Goal: Task Accomplishment & Management: Complete application form

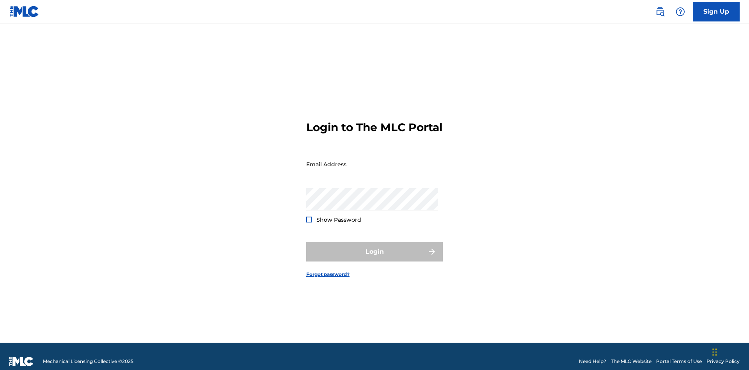
scroll to position [10, 0]
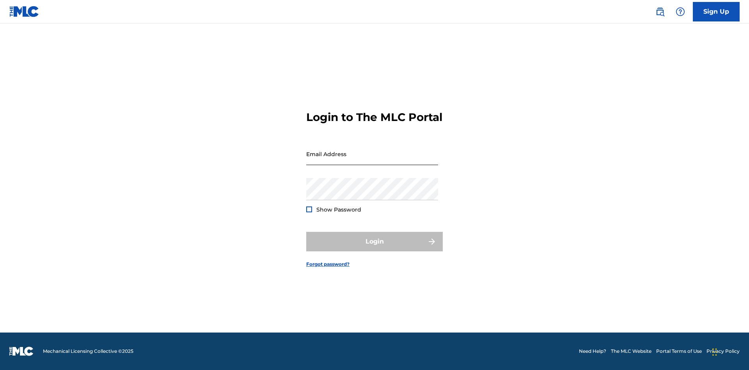
click at [372, 160] on input "Email Address" at bounding box center [372, 154] width 132 height 22
type input "[EMAIL_ADDRESS][DOMAIN_NAME]"
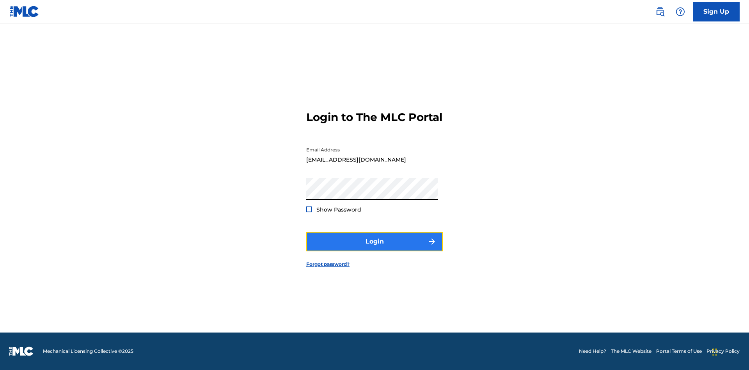
click at [374, 248] on button "Login" at bounding box center [374, 242] width 137 height 20
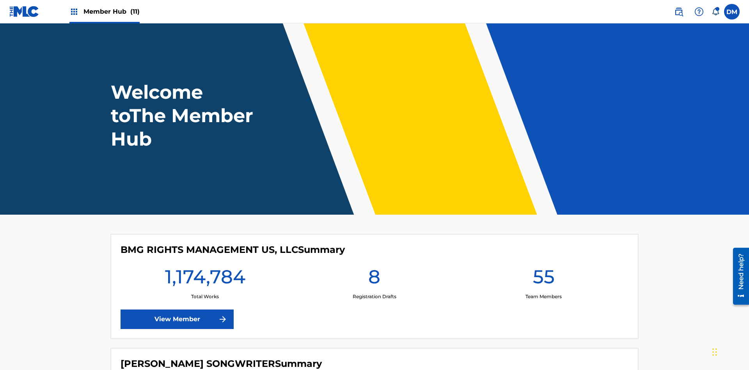
click at [111, 11] on span "Member Hub (11)" at bounding box center [111, 11] width 56 height 9
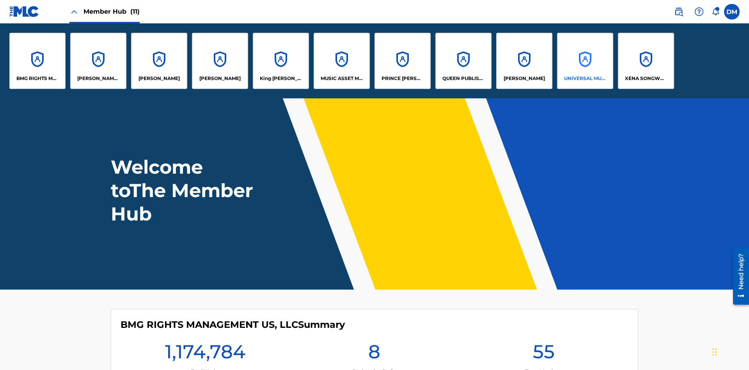
click at [585, 78] on p "UNIVERSAL MUSIC PUB GROUP" at bounding box center [585, 78] width 43 height 7
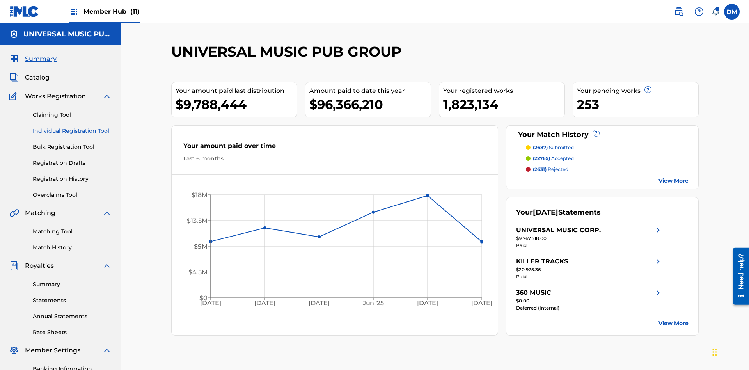
click at [72, 127] on link "Individual Registration Tool" at bounding box center [72, 131] width 79 height 8
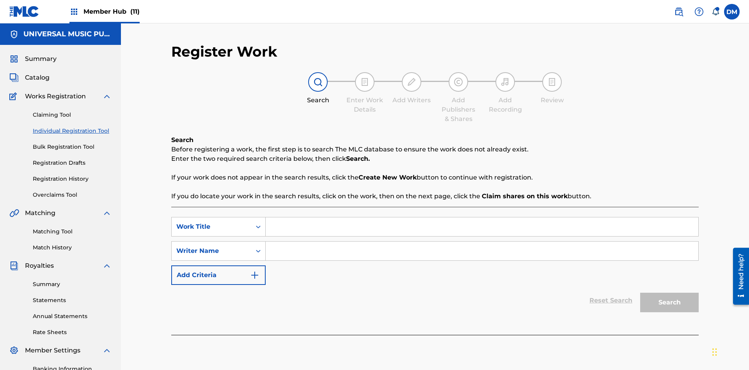
click at [482, 217] on input "Search Form" at bounding box center [482, 226] width 433 height 19
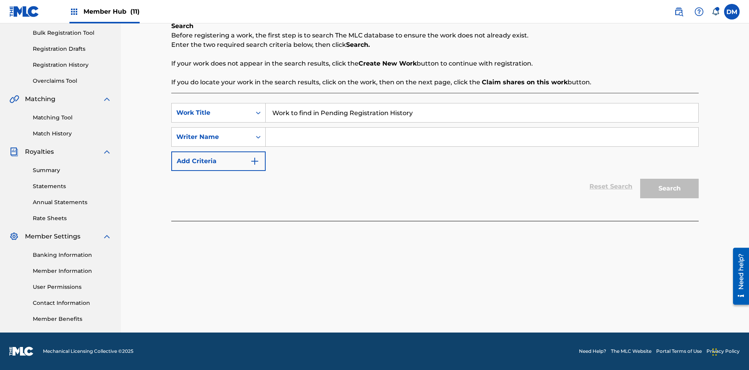
type input "Work to find in Pending Registration History"
click at [482, 137] on input "Search Form" at bounding box center [482, 137] width 433 height 19
type input "Test Name"
click at [669, 188] on button "Search" at bounding box center [669, 189] width 59 height 20
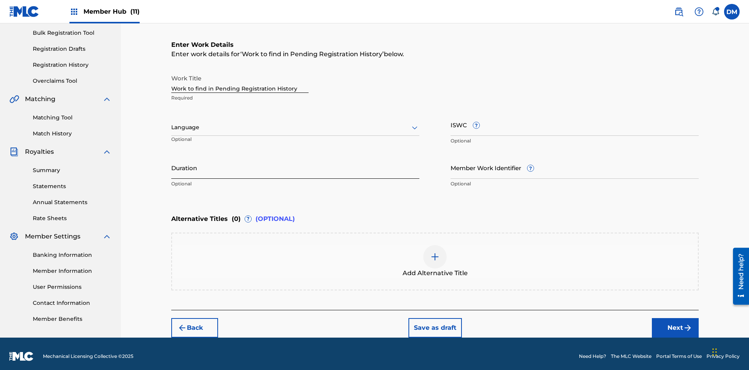
click at [295, 162] on input "Duration" at bounding box center [295, 167] width 248 height 22
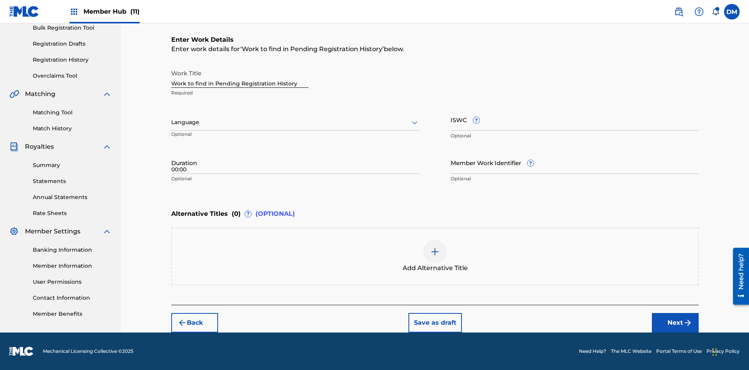
type input "00:00"
click at [415, 122] on icon at bounding box center [414, 122] width 9 height 9
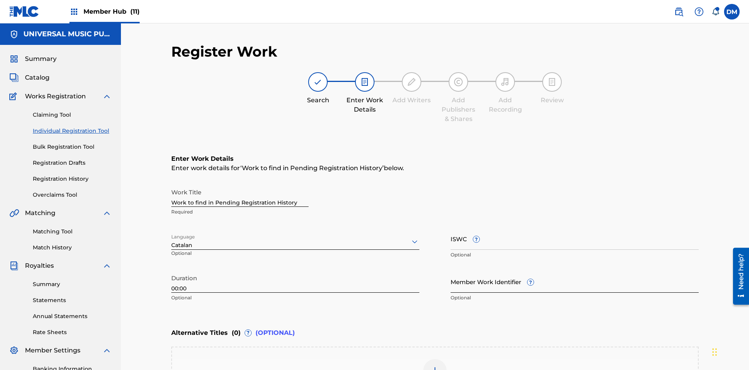
click at [574, 270] on input "Member Work Identifier ?" at bounding box center [574, 281] width 248 height 22
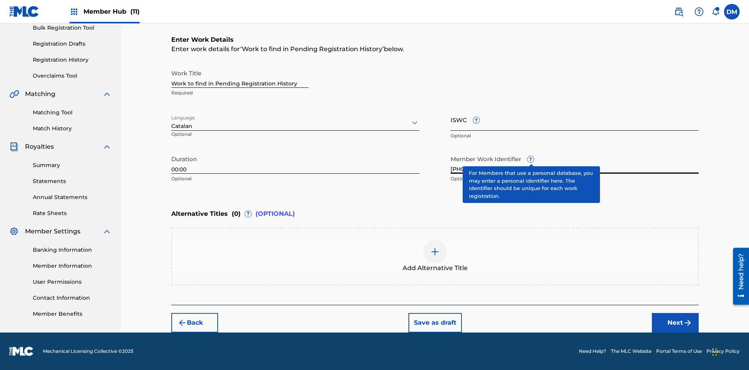
type input "[PHONE_NUMBER]"
click at [574, 119] on input "ISWC ?" at bounding box center [574, 119] width 248 height 22
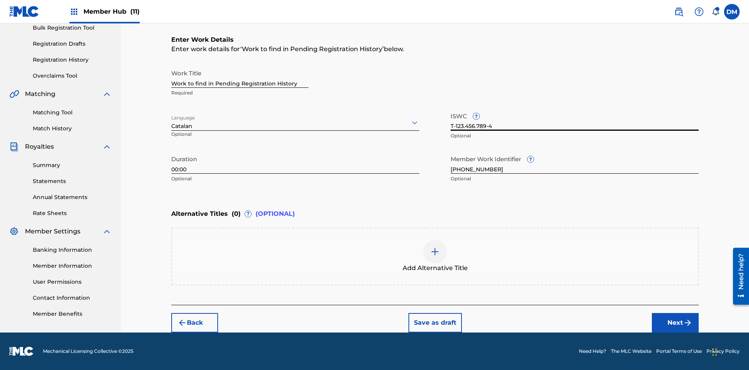
type input "T-123.456.789-4"
click at [435, 256] on img at bounding box center [434, 251] width 9 height 9
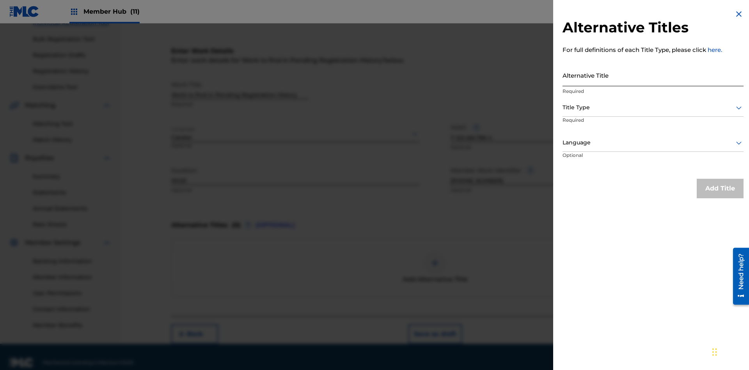
click at [653, 75] on input "Alternative Title" at bounding box center [652, 75] width 181 height 22
type input "Alt Title"
click at [653, 107] on div at bounding box center [652, 108] width 181 height 10
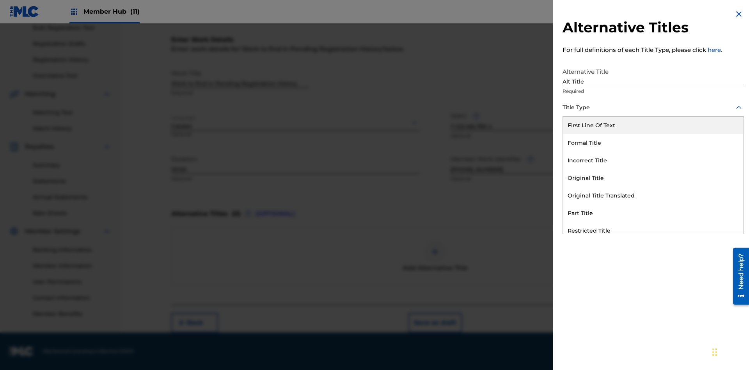
click at [653, 178] on div "Original Title" at bounding box center [653, 178] width 180 height 18
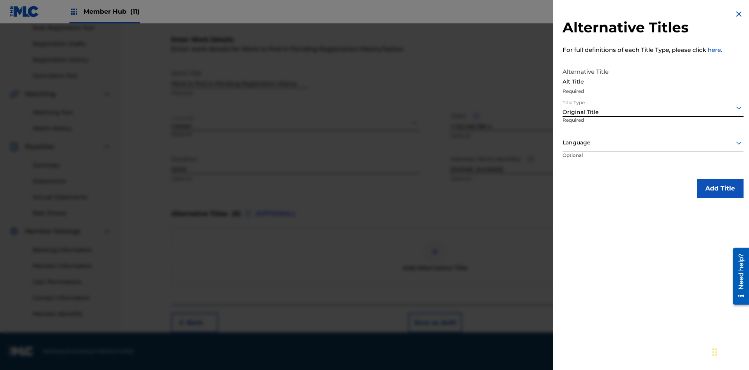
click at [653, 142] on div at bounding box center [652, 143] width 181 height 10
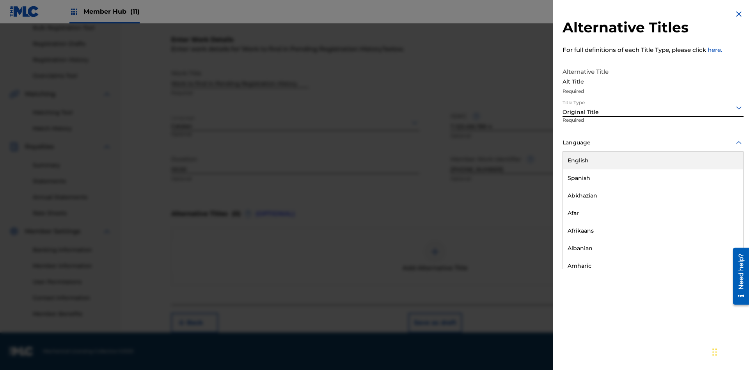
click at [720, 188] on button "Add Title" at bounding box center [720, 189] width 47 height 20
click at [675, 323] on button "Next" at bounding box center [675, 323] width 47 height 20
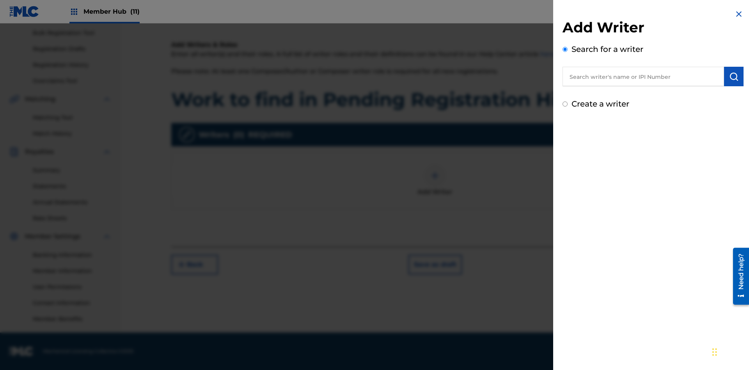
click at [643, 76] on input "text" at bounding box center [642, 77] width 161 height 20
click at [734, 76] on img "submit" at bounding box center [733, 76] width 9 height 9
click at [565, 106] on input "Create a writer" at bounding box center [564, 103] width 5 height 5
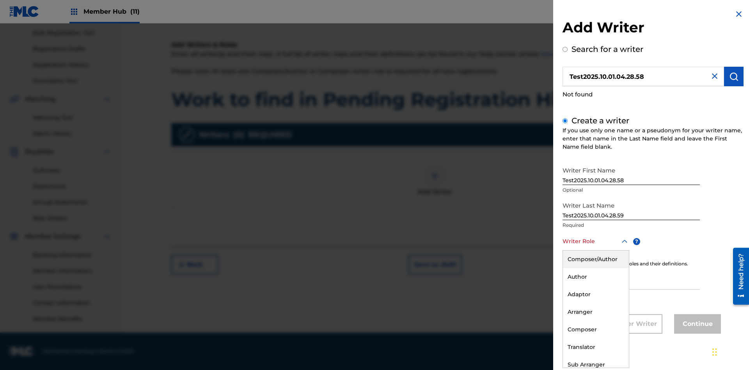
click at [595, 329] on div "Composer" at bounding box center [596, 330] width 66 height 18
click at [631, 279] on input "IPI" at bounding box center [630, 278] width 137 height 22
click at [696, 324] on button "Continue" at bounding box center [697, 324] width 47 height 20
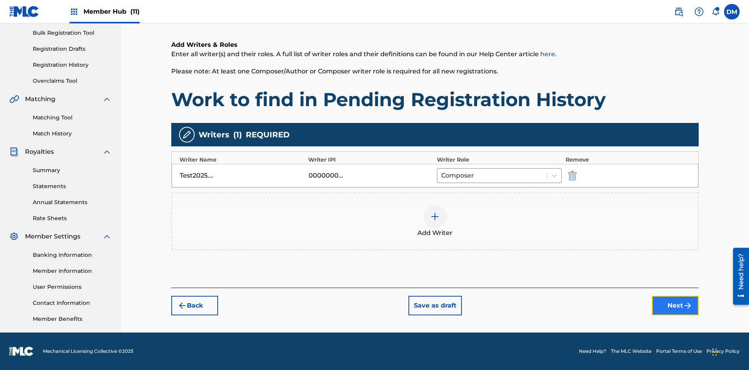
click at [675, 305] on button "Next" at bounding box center [675, 306] width 47 height 20
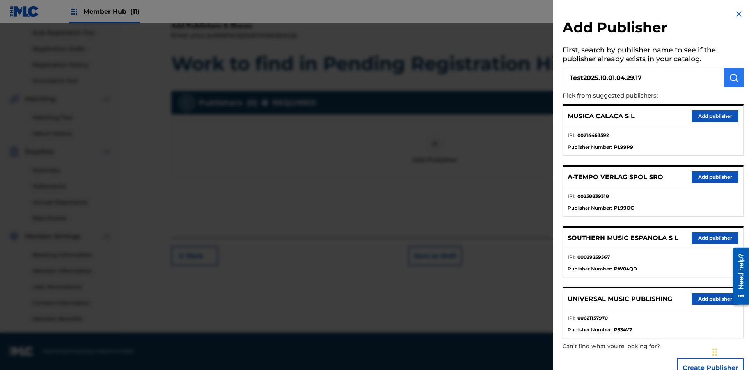
type input "Test2025.10.01.04.29.17"
click at [734, 78] on img "submit" at bounding box center [733, 77] width 9 height 9
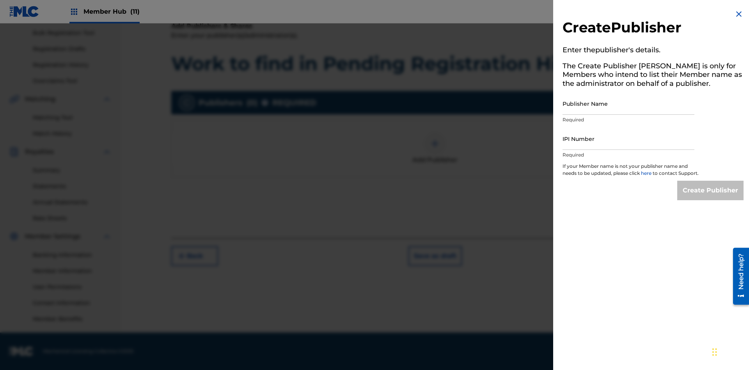
click at [628, 103] on input "Publisher Name" at bounding box center [628, 103] width 132 height 22
click at [628, 138] on input "IPI Number" at bounding box center [628, 139] width 132 height 22
click at [711, 197] on input "Create Publisher" at bounding box center [710, 191] width 66 height 20
click at [711, 181] on input "Create Publisher" at bounding box center [710, 191] width 66 height 20
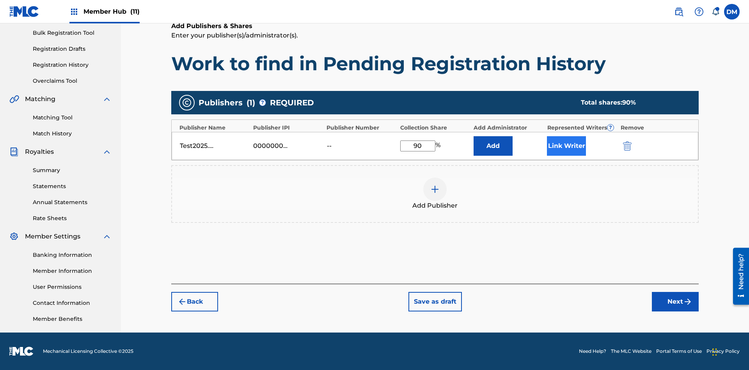
type input "90"
click at [566, 145] on button "Link Writer" at bounding box center [566, 146] width 39 height 20
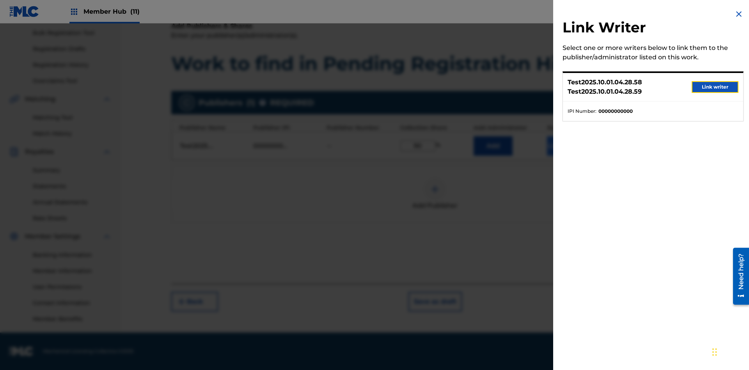
click at [715, 87] on button "Link writer" at bounding box center [714, 87] width 47 height 12
click at [566, 156] on button "Link Writer" at bounding box center [566, 146] width 39 height 20
click at [493, 146] on button "Add" at bounding box center [492, 146] width 39 height 20
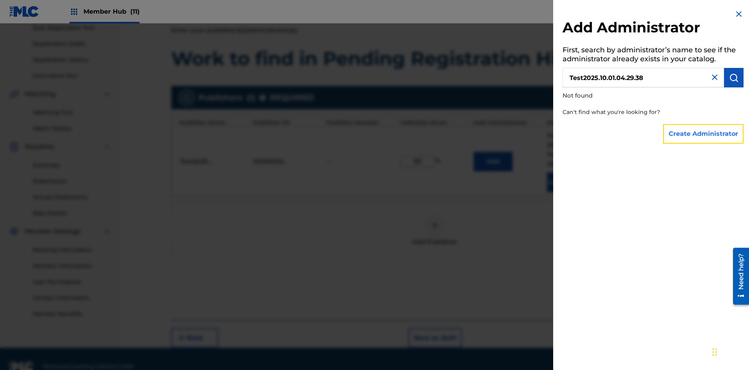
click at [704, 133] on button "Create Administrator" at bounding box center [703, 134] width 80 height 20
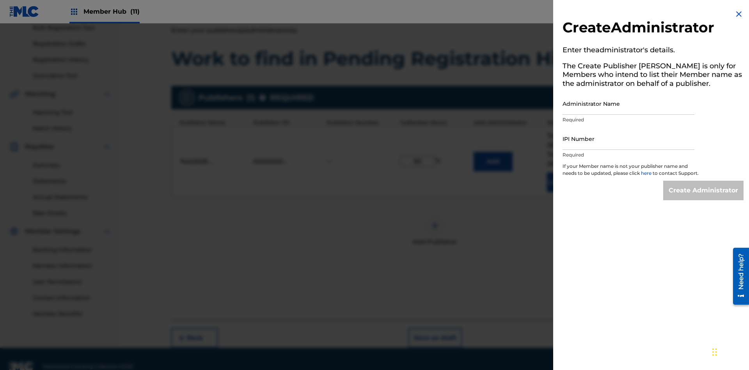
click at [628, 103] on input "Administrator Name" at bounding box center [628, 103] width 132 height 22
click at [628, 138] on input "IPI Number" at bounding box center [628, 139] width 132 height 22
click at [704, 197] on input "Create Administrator" at bounding box center [703, 191] width 80 height 20
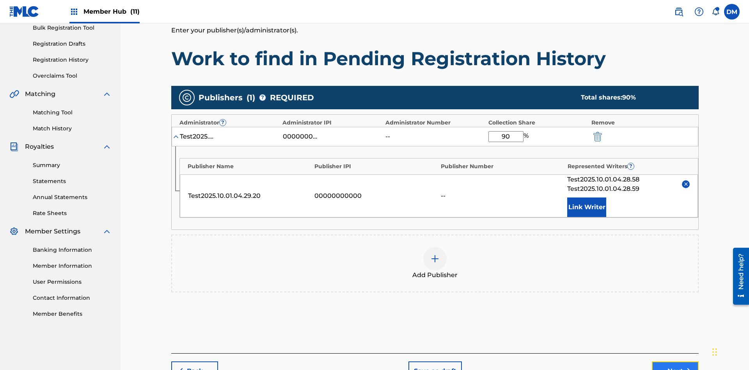
click at [675, 361] on button "Next" at bounding box center [675, 371] width 47 height 20
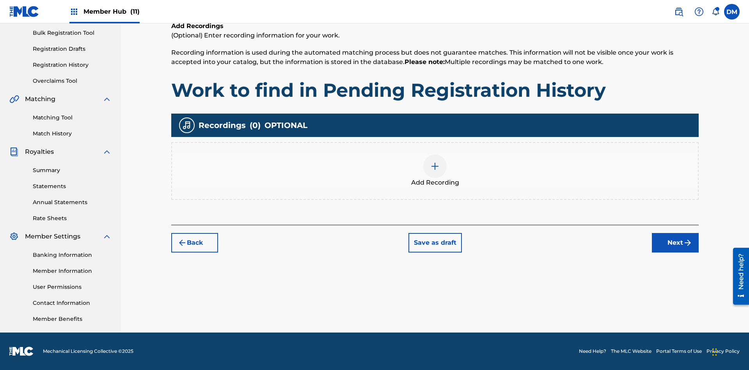
click at [435, 170] on img at bounding box center [434, 165] width 9 height 9
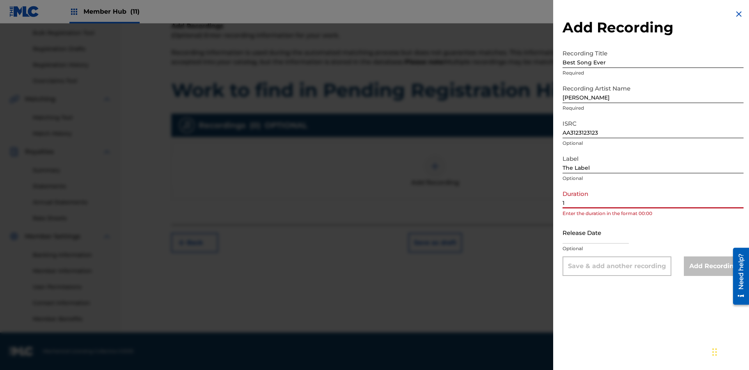
click at [653, 197] on input "1" at bounding box center [652, 197] width 181 height 22
click at [602, 233] on input "text" at bounding box center [595, 232] width 66 height 22
click at [713, 266] on input "Add Recording" at bounding box center [714, 266] width 60 height 20
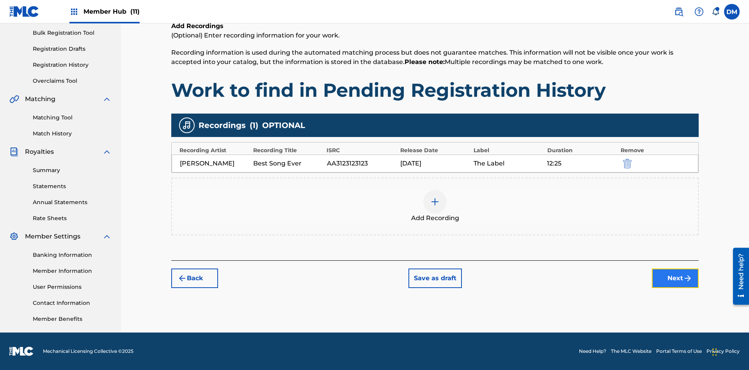
click at [675, 278] on button "Next" at bounding box center [675, 278] width 47 height 20
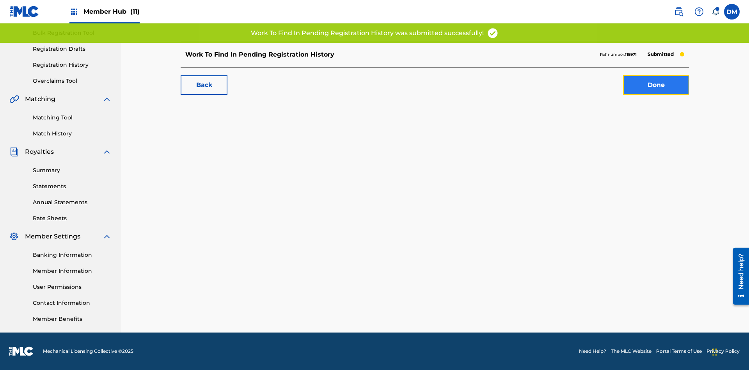
click at [623, 85] on link "Done" at bounding box center [656, 85] width 66 height 20
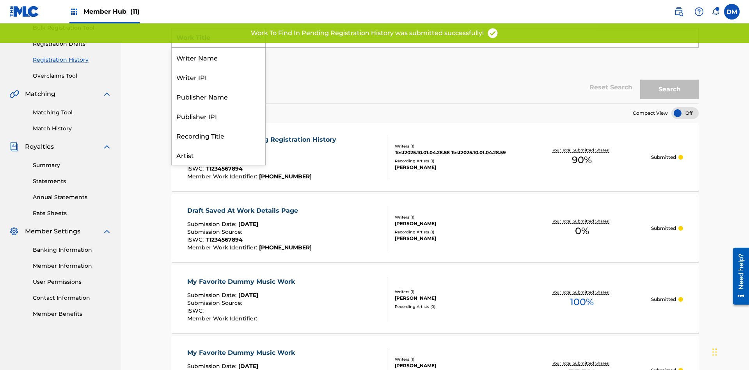
click at [218, 184] on div "Work Title" at bounding box center [219, 194] width 94 height 20
click at [218, 57] on button "Add Criteria" at bounding box center [218, 62] width 94 height 20
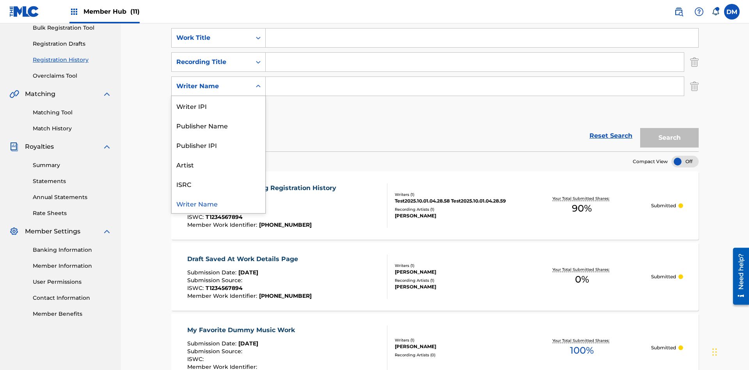
click at [218, 174] on div "ISRC" at bounding box center [219, 184] width 94 height 20
click at [218, 101] on button "Add Criteria" at bounding box center [218, 111] width 94 height 20
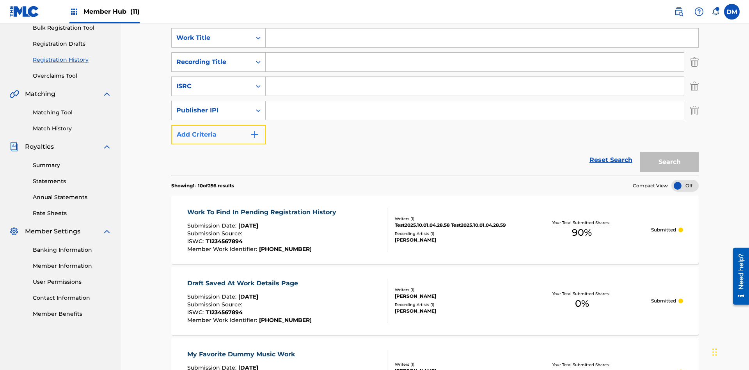
click at [218, 125] on button "Add Criteria" at bounding box center [218, 135] width 94 height 20
